Goal: Navigation & Orientation: Find specific page/section

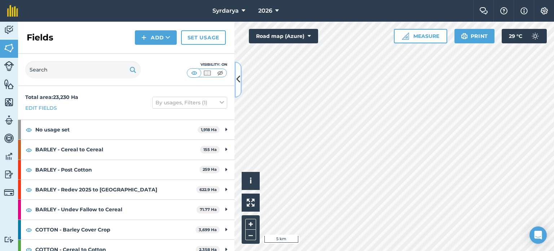
click at [238, 83] on icon at bounding box center [238, 79] width 4 height 13
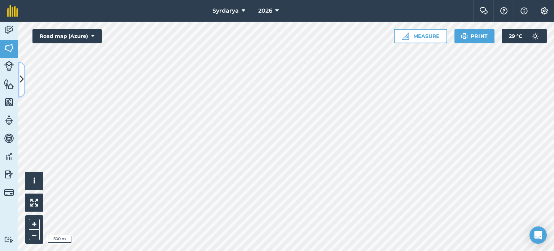
click at [22, 83] on icon at bounding box center [22, 79] width 4 height 13
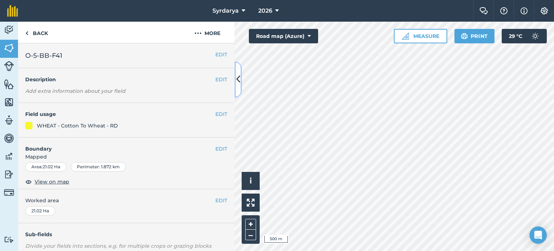
click at [238, 82] on icon at bounding box center [238, 79] width 4 height 13
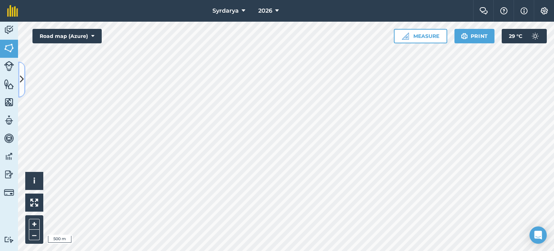
click at [20, 66] on button at bounding box center [21, 79] width 7 height 36
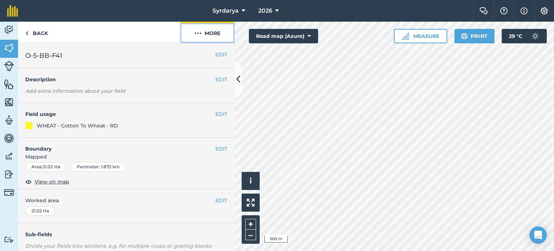
click at [207, 34] on button "More" at bounding box center [207, 32] width 54 height 21
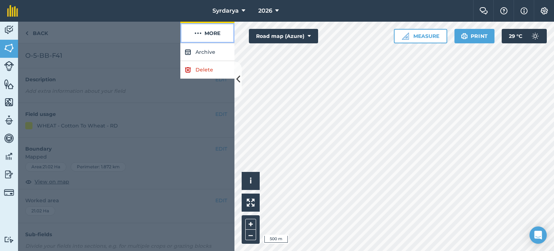
click at [207, 34] on button "More" at bounding box center [207, 32] width 54 height 21
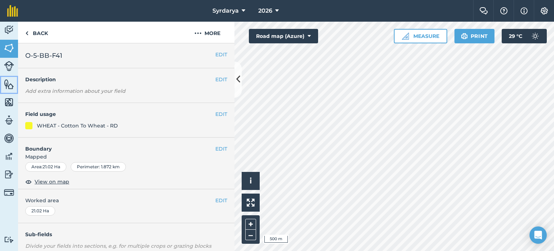
click at [12, 83] on img at bounding box center [9, 84] width 10 height 11
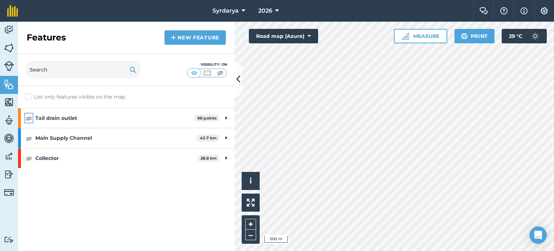
click at [27, 119] on img at bounding box center [29, 118] width 6 height 9
click at [29, 134] on img at bounding box center [29, 138] width 6 height 9
click at [31, 154] on img at bounding box center [29, 158] width 6 height 9
click at [8, 34] on img at bounding box center [9, 30] width 10 height 11
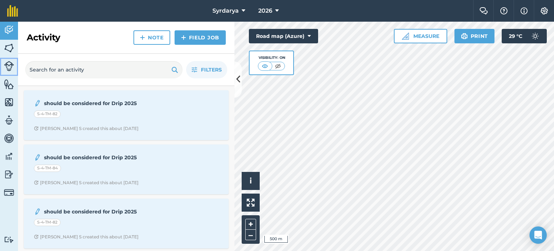
click at [5, 59] on link "Livestock" at bounding box center [9, 67] width 18 height 18
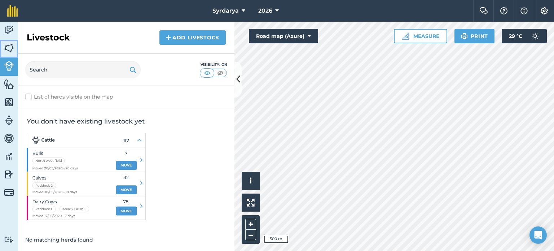
click at [10, 48] on img at bounding box center [9, 48] width 10 height 11
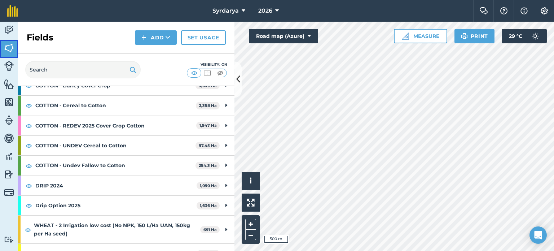
scroll to position [144, 0]
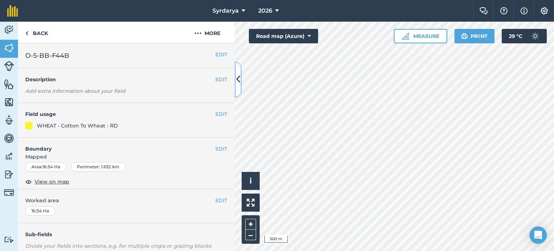
click at [240, 79] on icon at bounding box center [238, 79] width 4 height 13
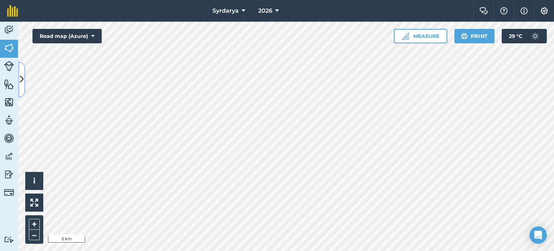
click at [25, 72] on button at bounding box center [21, 79] width 7 height 36
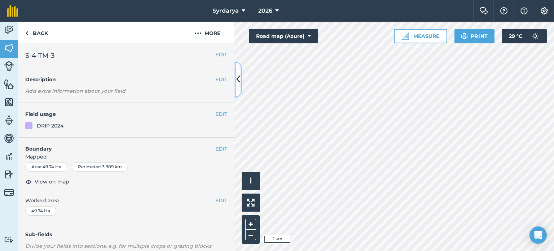
click at [240, 82] on button at bounding box center [237, 79] width 7 height 36
